Goal: Information Seeking & Learning: Learn about a topic

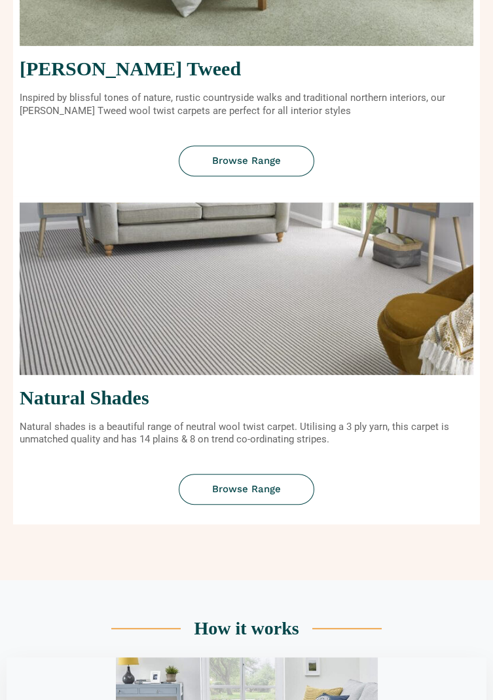
scroll to position [953, 0]
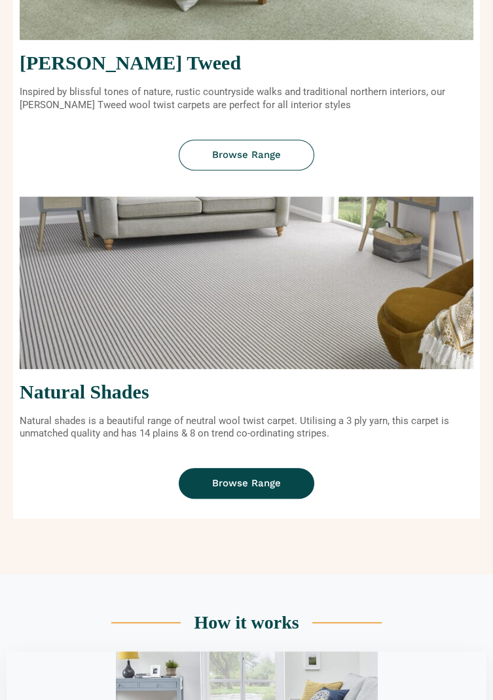
click at [224, 487] on span "Browse Range" at bounding box center [246, 483] width 69 height 10
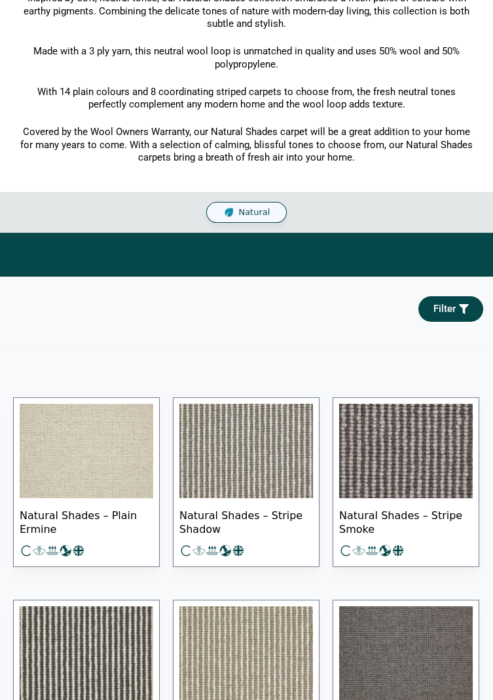
click at [73, 459] on img at bounding box center [87, 451] width 134 height 94
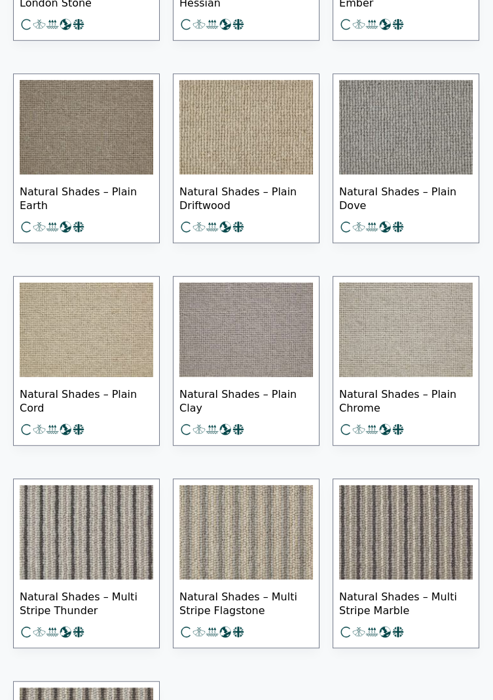
scroll to position [1491, 0]
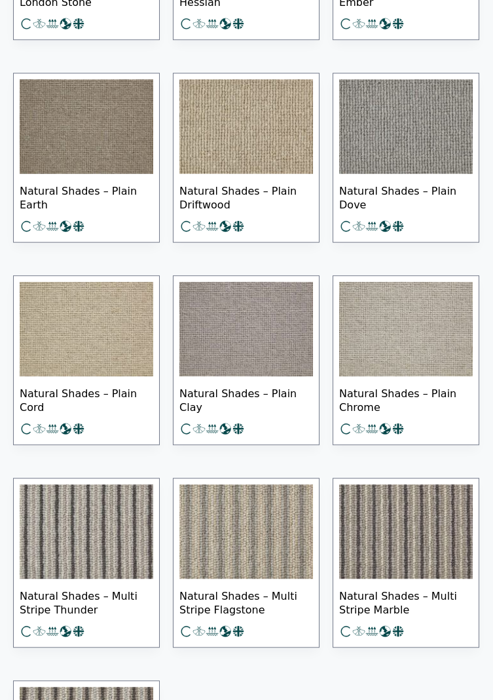
click at [223, 543] on img at bounding box center [247, 531] width 134 height 94
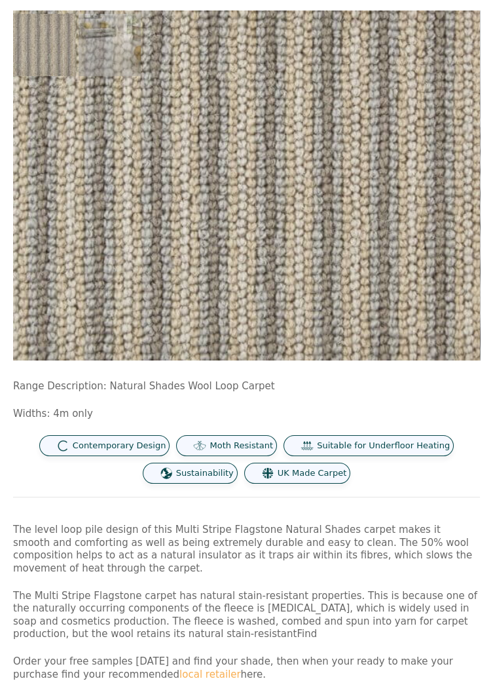
scroll to position [115, 0]
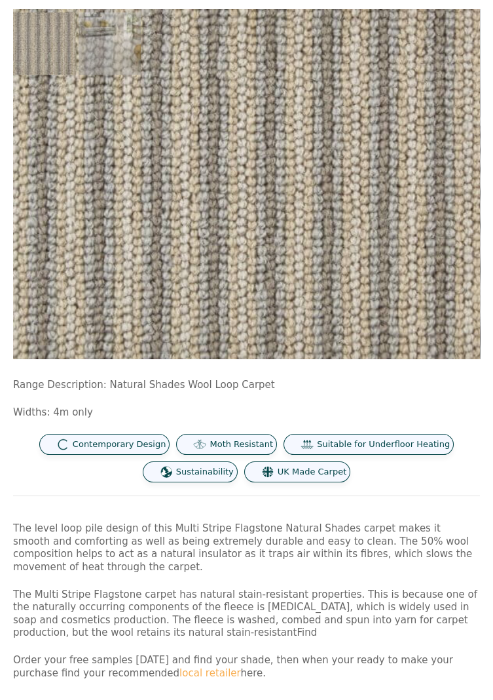
click at [104, 446] on span "Contemporary Design" at bounding box center [120, 444] width 94 height 11
click at [56, 492] on div "Range Description: Natural Shades Wool Loop Carpet Widths: 4m only Contemporary…" at bounding box center [246, 529] width 467 height 301
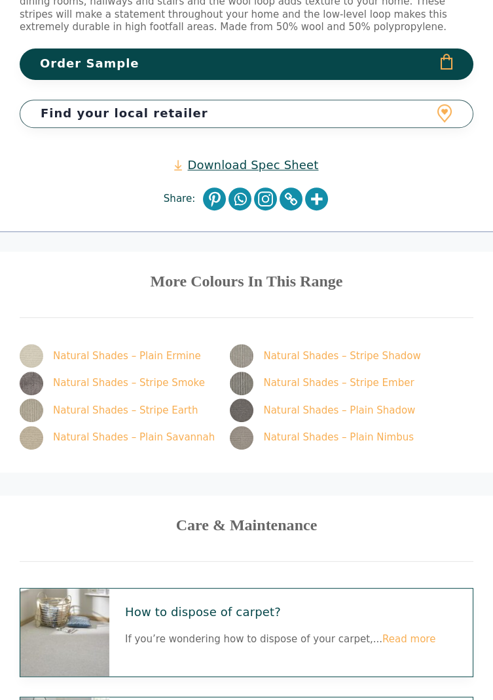
scroll to position [960, 0]
click at [259, 187] on icon "Instagram" at bounding box center [265, 198] width 23 height 23
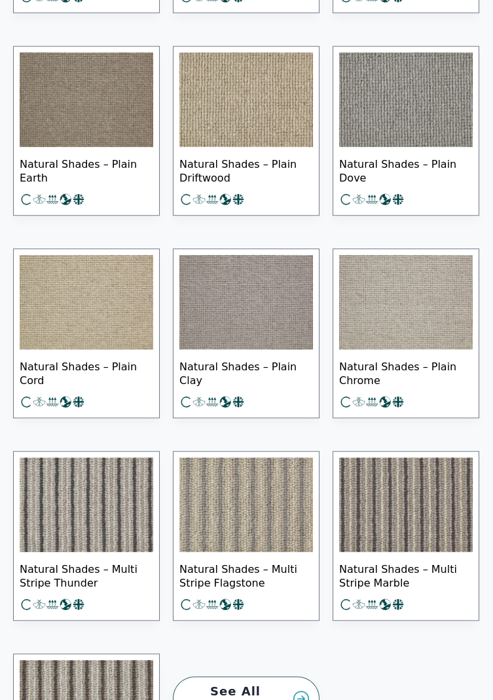
scroll to position [1532, 0]
